Goal: Find specific fact: Find contact information

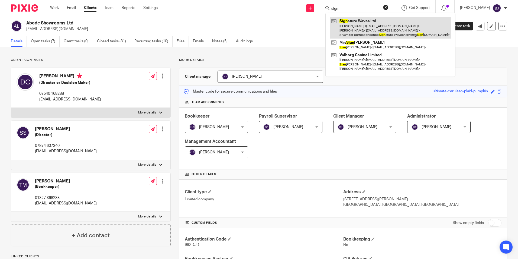
type input "sign"
click at [366, 26] on link at bounding box center [390, 27] width 121 height 21
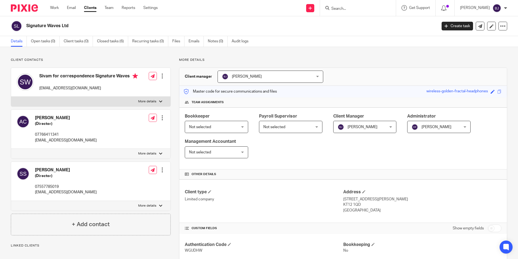
click at [353, 10] on input "Search" at bounding box center [355, 9] width 49 height 5
type input "cjg"
click at [365, 24] on link at bounding box center [376, 23] width 92 height 12
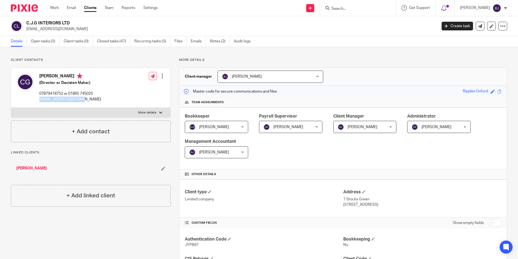
drag, startPoint x: 77, startPoint y: 99, endPoint x: 38, endPoint y: 103, distance: 39.0
click at [38, 103] on div "Chris Gilleard (Director or Decision Maker) 07879418752 or 01865 745025 oxford@…" at bounding box center [59, 87] width 85 height 34
copy p "[EMAIL_ADDRESS][DOMAIN_NAME]"
